Goal: Use online tool/utility: Utilize a website feature to perform a specific function

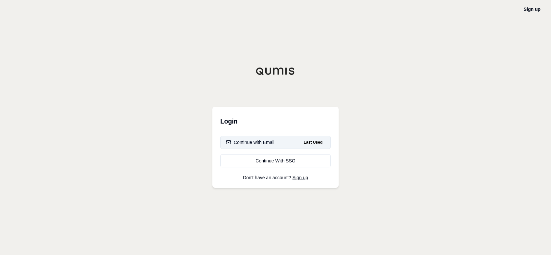
click at [253, 140] on div "Continue with Email" at bounding box center [250, 142] width 49 height 7
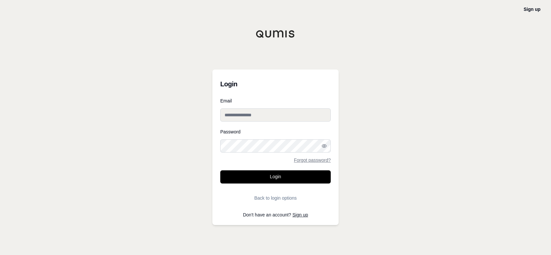
click at [245, 119] on input "Email" at bounding box center [275, 114] width 111 height 13
type input "**********"
click at [220, 170] on button "Login" at bounding box center [275, 176] width 111 height 13
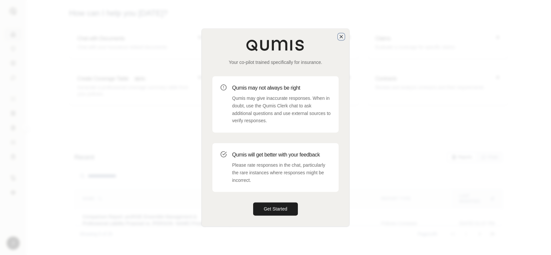
click at [339, 36] on icon "button" at bounding box center [341, 36] width 5 height 5
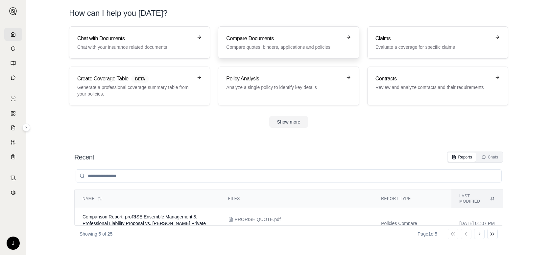
click at [319, 39] on h3 "Compare Documents" at bounding box center [283, 39] width 115 height 8
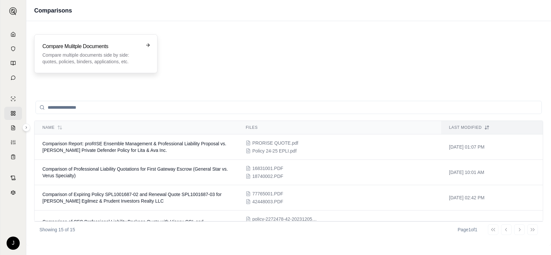
click at [120, 52] on p "Compare multiple documents side by side: quotes, policies, binders, application…" at bounding box center [91, 58] width 98 height 13
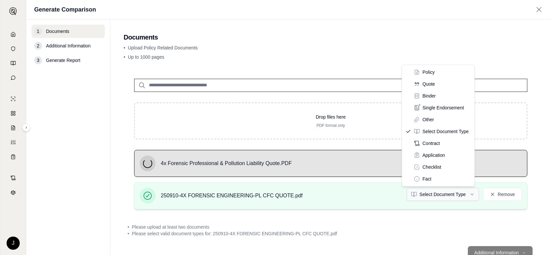
click at [466, 196] on html "J Generate Comparison 1 Documents 2 Additional Information 3 Generate Report Do…" at bounding box center [275, 127] width 551 height 255
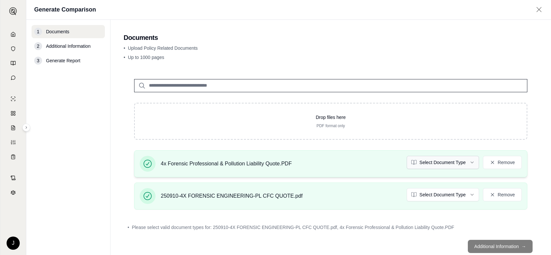
click at [455, 158] on html "J Generate Comparison 1 Documents 2 Additional Information 3 Generate Report Do…" at bounding box center [275, 127] width 551 height 255
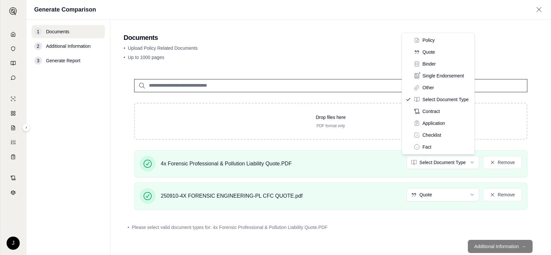
drag, startPoint x: 430, startPoint y: 43, endPoint x: 429, endPoint y: 53, distance: 10.5
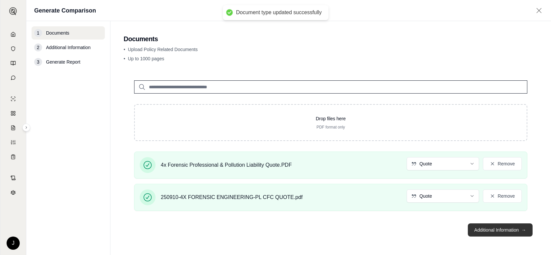
click at [489, 229] on button "Additional Information →" at bounding box center [500, 229] width 65 height 13
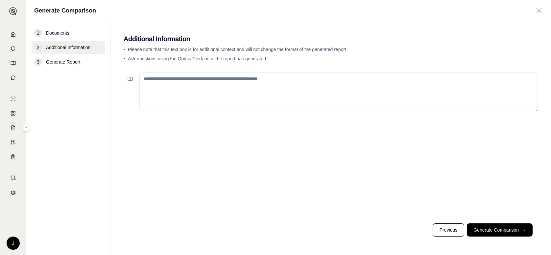
click at [191, 90] on textarea at bounding box center [338, 91] width 399 height 39
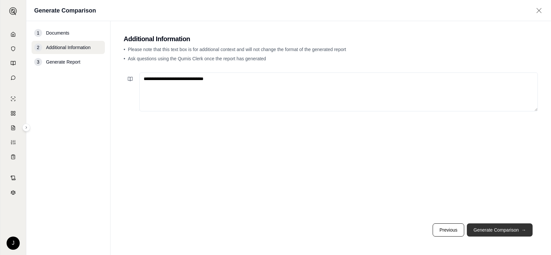
type textarea "**********"
click at [515, 225] on button "Generate Comparison →" at bounding box center [500, 229] width 66 height 13
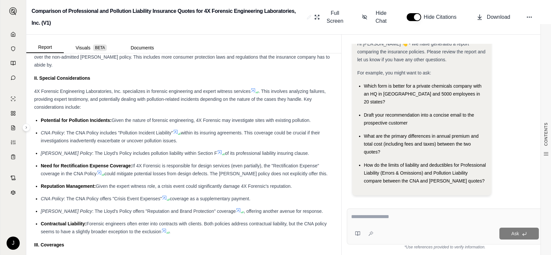
scroll to position [559, 0]
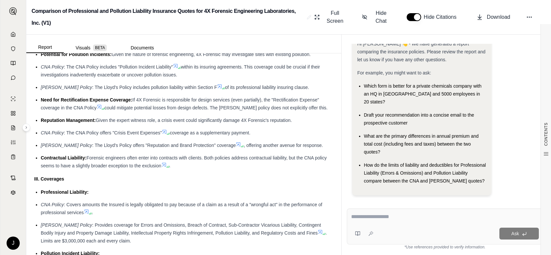
click at [373, 217] on textarea at bounding box center [445, 217] width 188 height 8
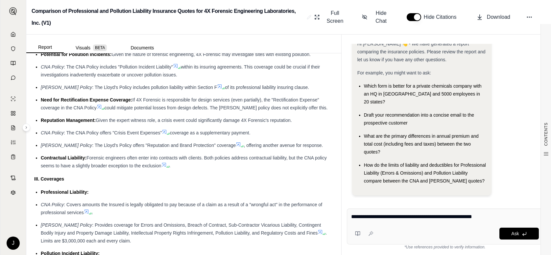
type textarea "**********"
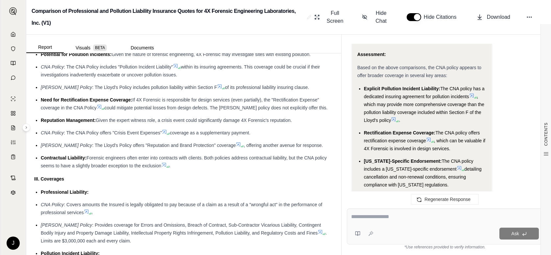
scroll to position [1710, 0]
